Goal: Navigation & Orientation: Go to known website

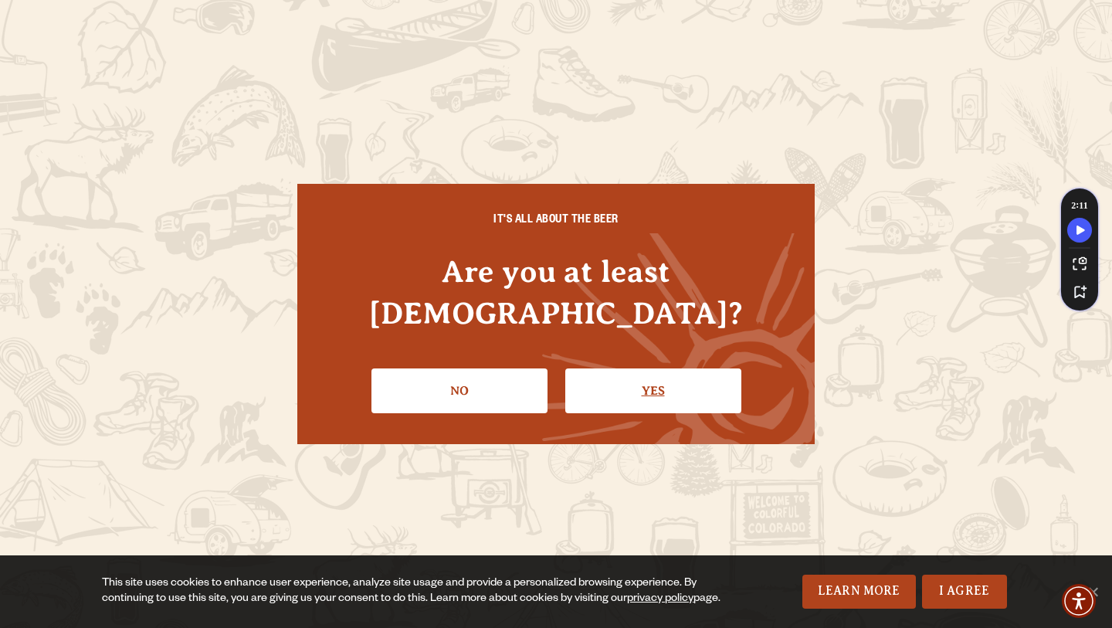
click at [639, 378] on link "Yes" at bounding box center [653, 390] width 176 height 45
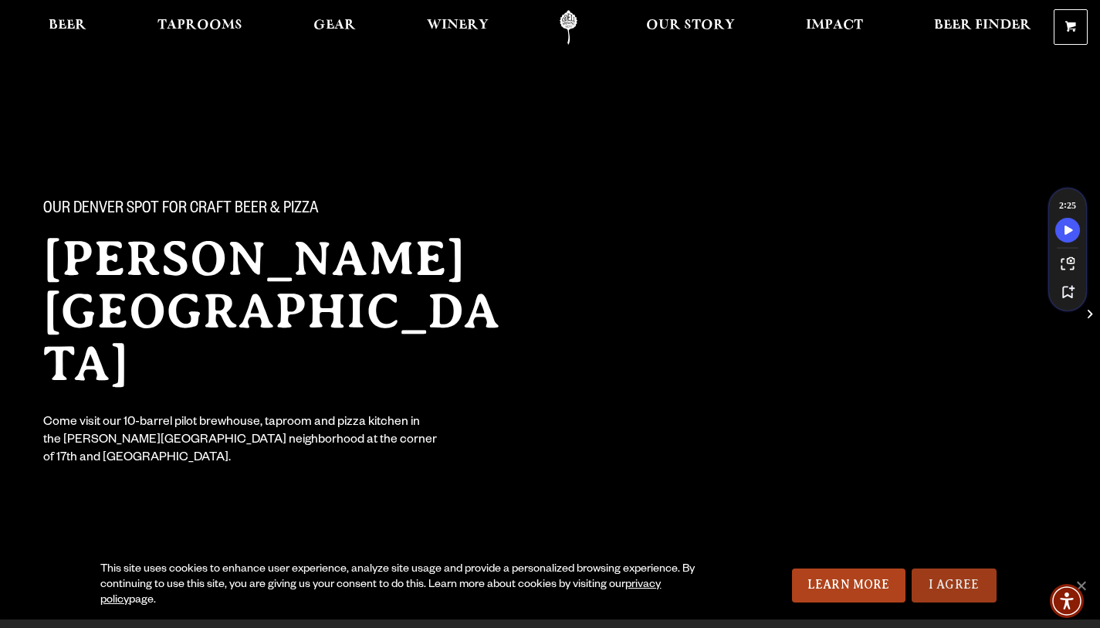
click at [939, 591] on link "I Agree" at bounding box center [954, 585] width 85 height 34
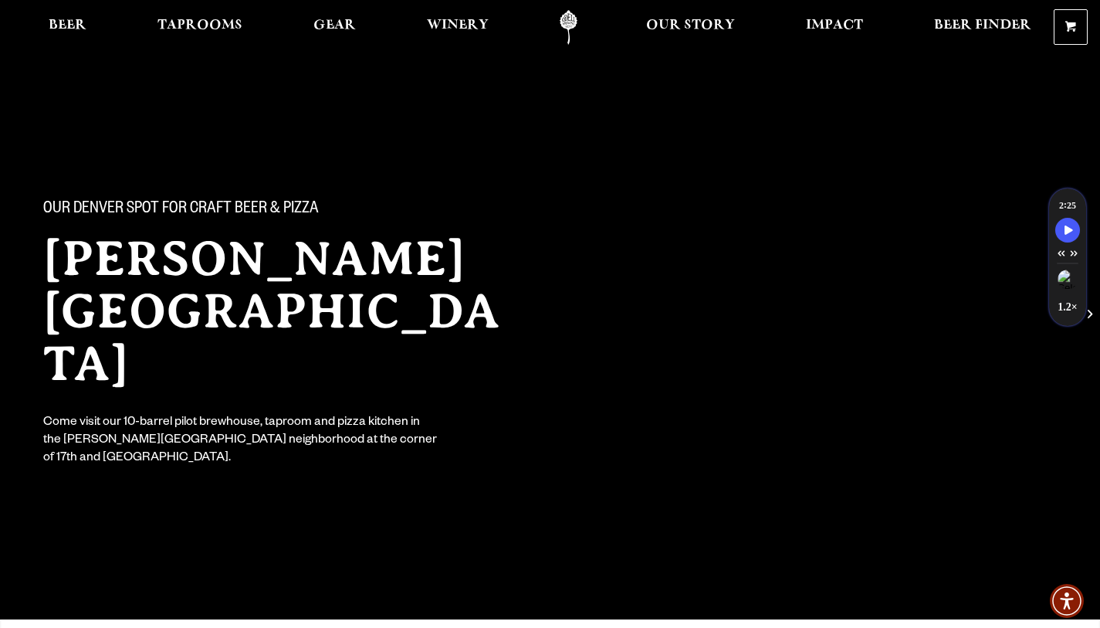
click at [573, 26] on link "Odell Home" at bounding box center [569, 27] width 58 height 35
